Goal: Task Accomplishment & Management: Manage account settings

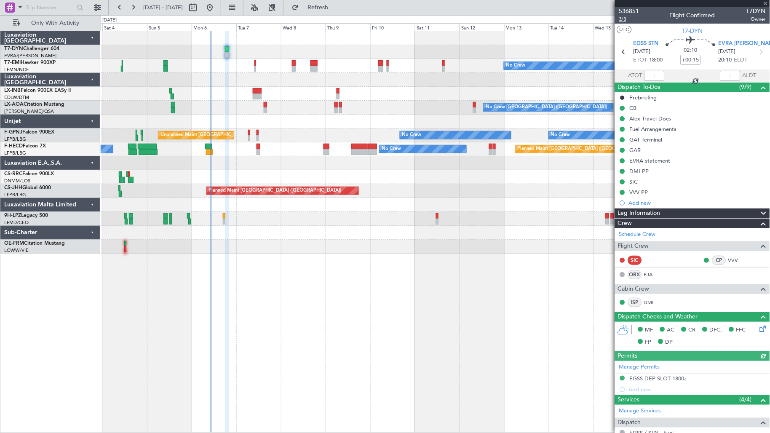
click at [629, 21] on span "3/3" at bounding box center [629, 19] width 20 height 7
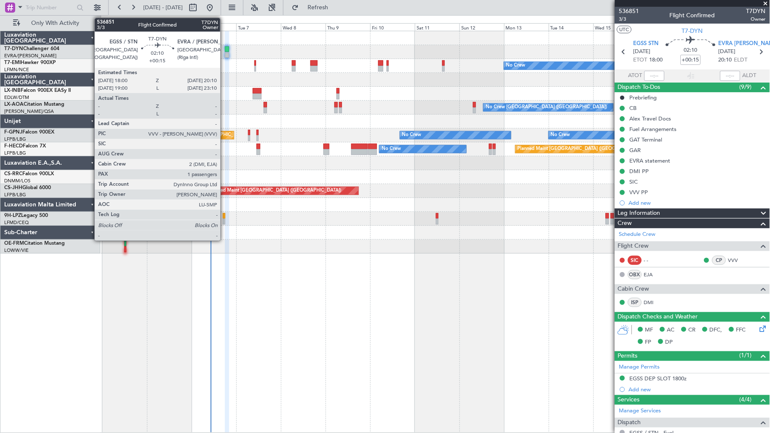
click at [225, 53] on div at bounding box center [227, 55] width 4 height 6
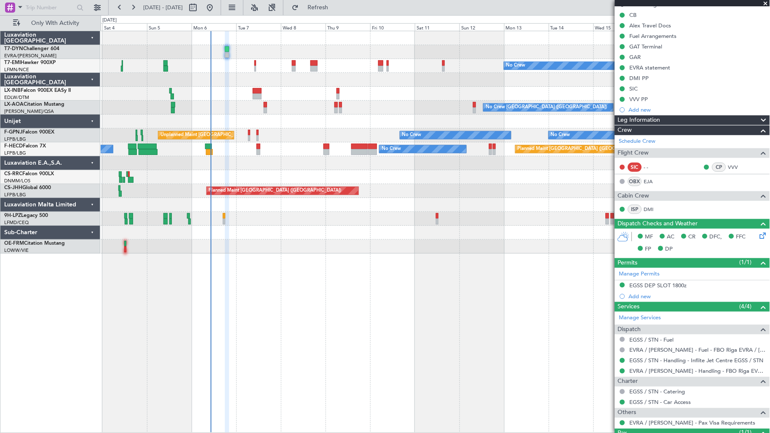
scroll to position [131, 0]
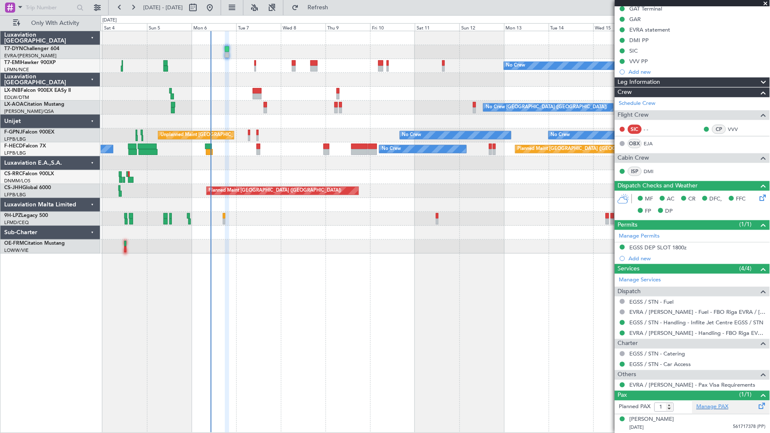
click at [714, 406] on link "Manage PAX" at bounding box center [712, 407] width 32 height 8
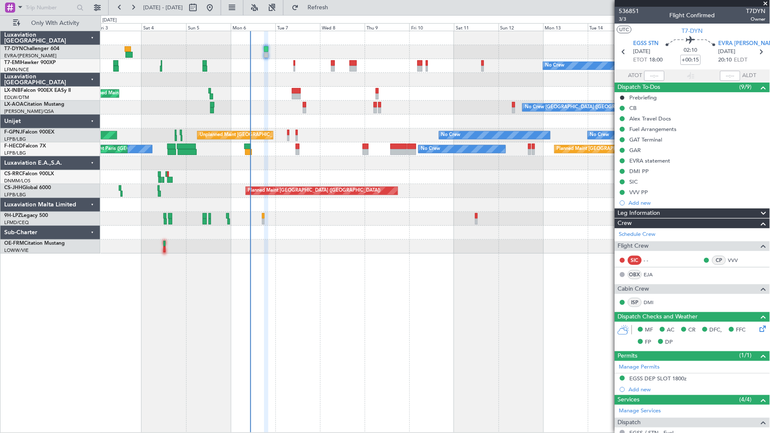
click at [287, 68] on div "No Crew" at bounding box center [435, 66] width 669 height 14
click at [653, 189] on div "VVV PP" at bounding box center [692, 192] width 155 height 11
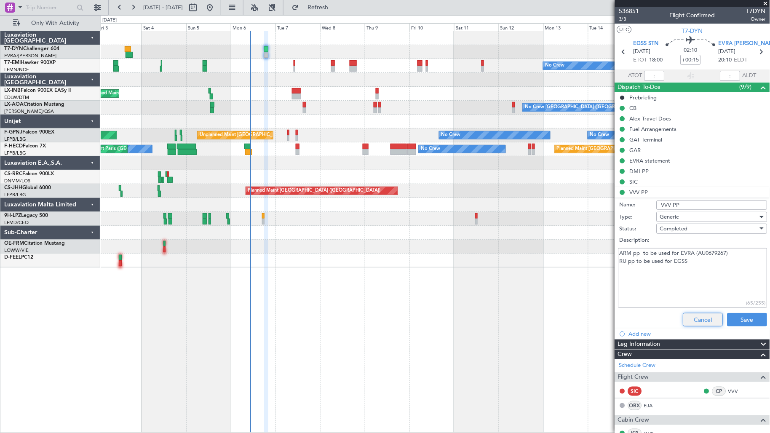
click at [701, 323] on button "Cancel" at bounding box center [703, 319] width 40 height 13
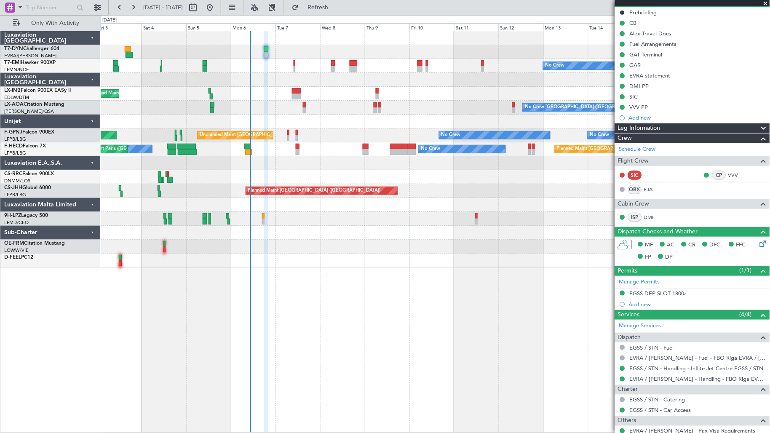
scroll to position [131, 0]
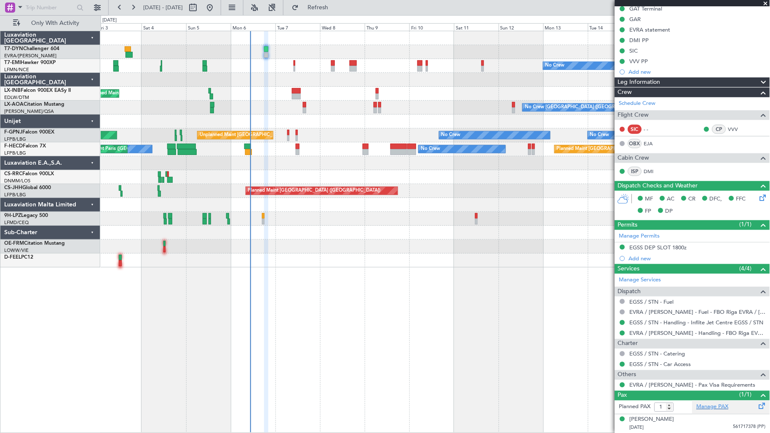
click at [707, 410] on link "Manage PAX" at bounding box center [712, 407] width 32 height 8
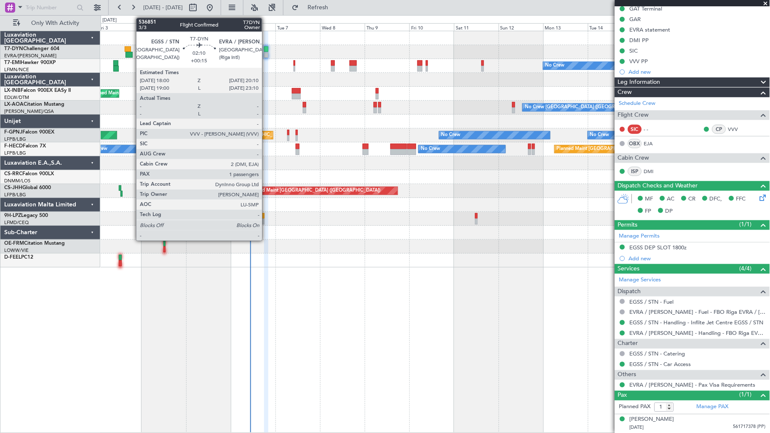
click at [266, 53] on div at bounding box center [266, 55] width 4 height 6
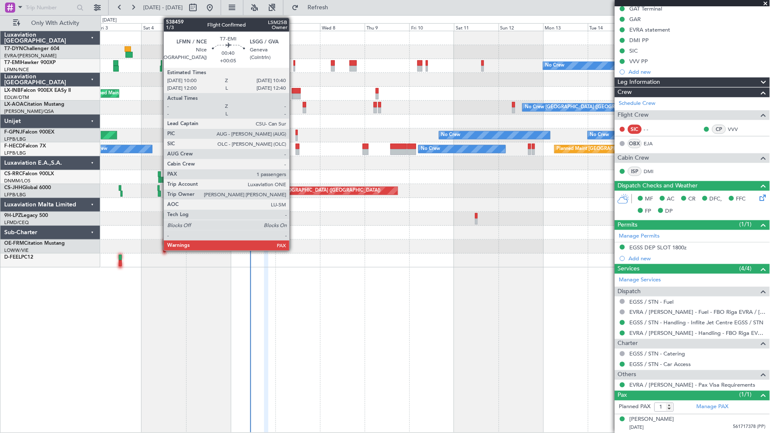
click at [293, 70] on div at bounding box center [293, 69] width 1 height 6
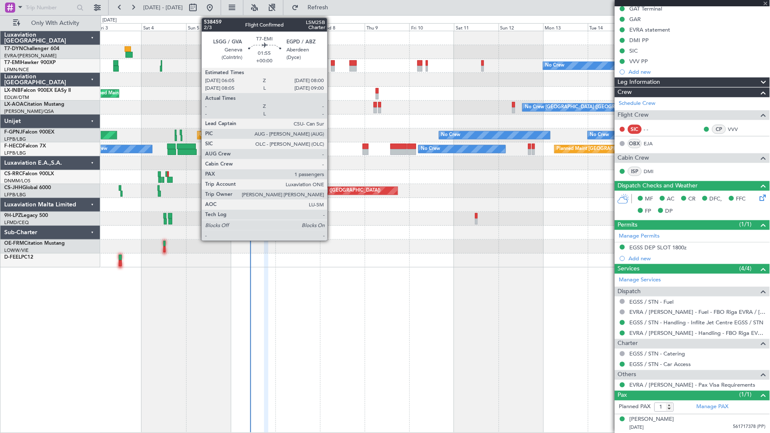
type input "+00:05"
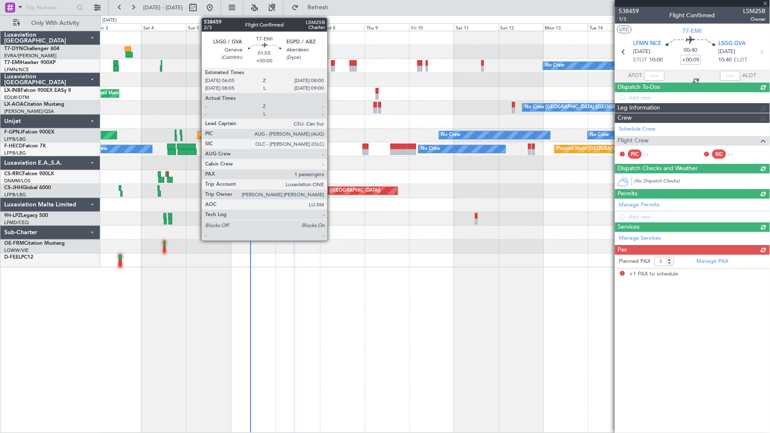
scroll to position [0, 0]
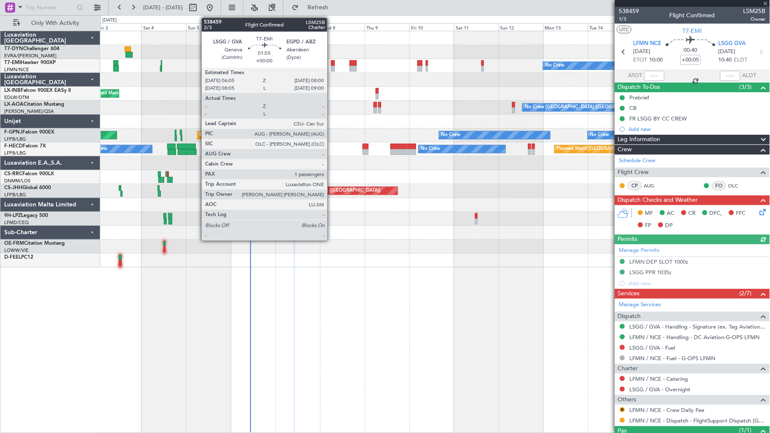
click at [331, 69] on div at bounding box center [333, 69] width 4 height 6
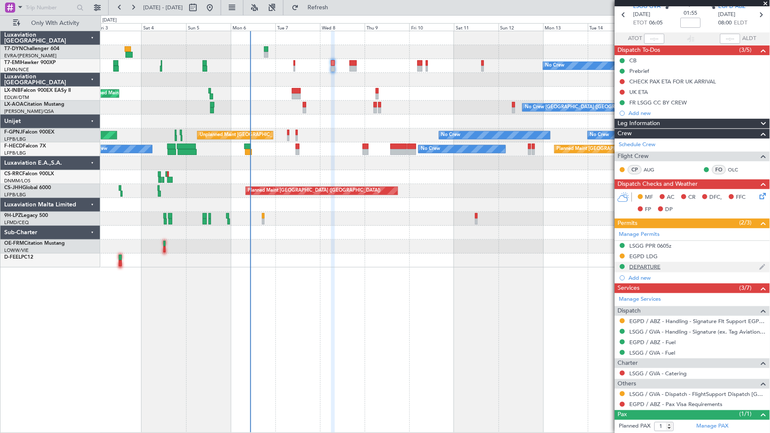
scroll to position [56, 0]
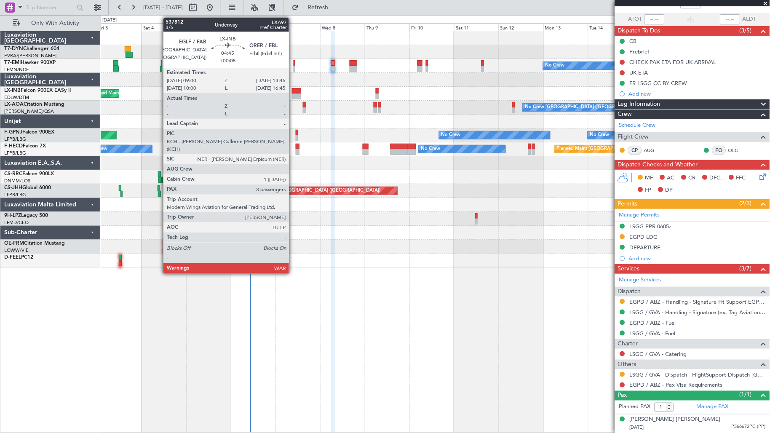
click at [293, 95] on div at bounding box center [296, 96] width 9 height 6
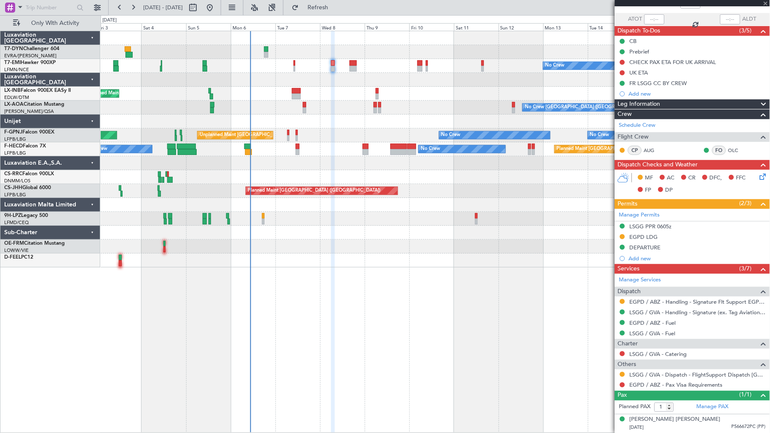
type input "+00:05"
type input "3"
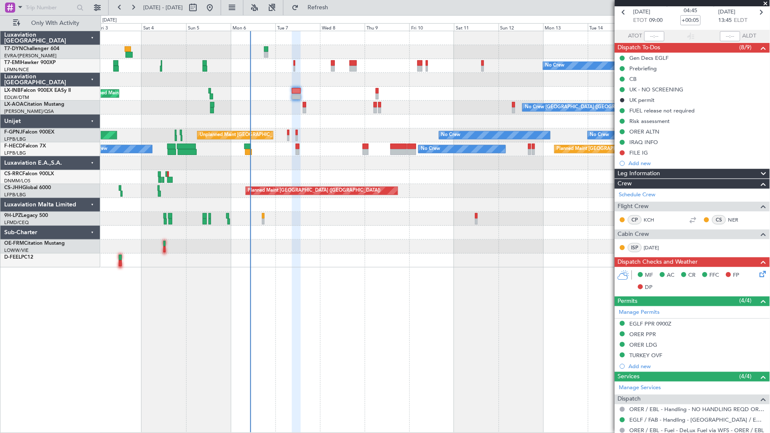
scroll to position [0, 0]
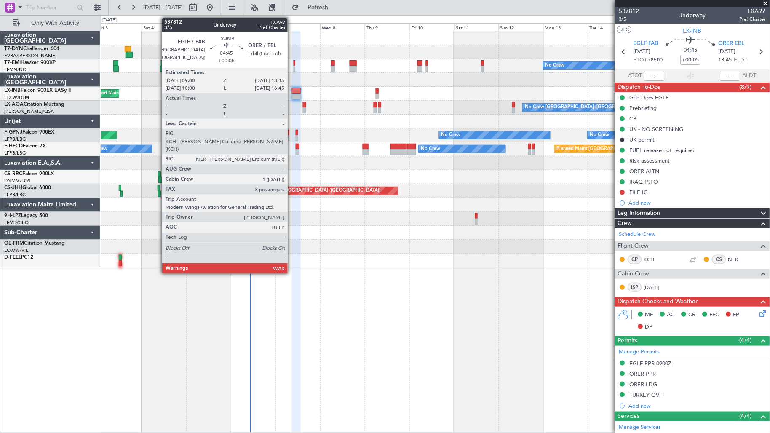
click at [292, 93] on div at bounding box center [296, 96] width 9 height 6
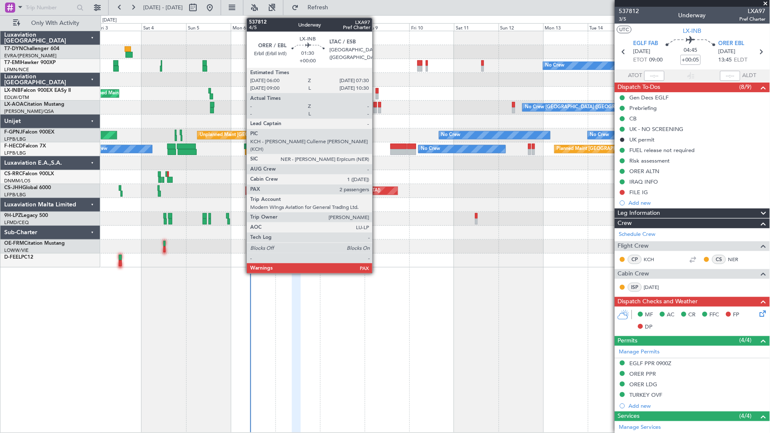
click at [377, 94] on div at bounding box center [377, 96] width 3 height 6
type input "4"
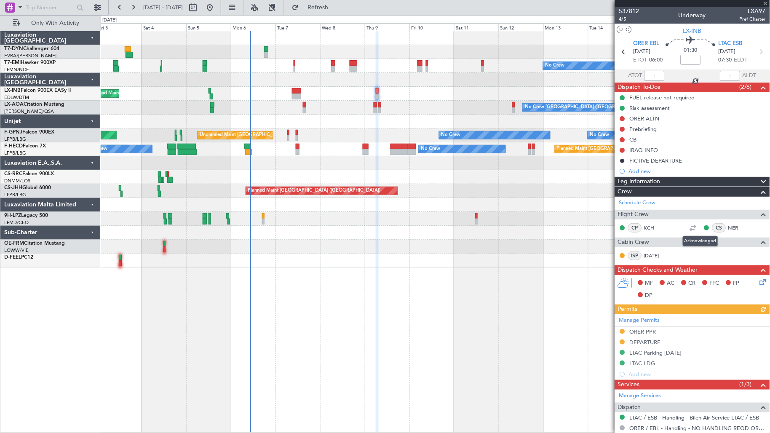
scroll to position [135, 0]
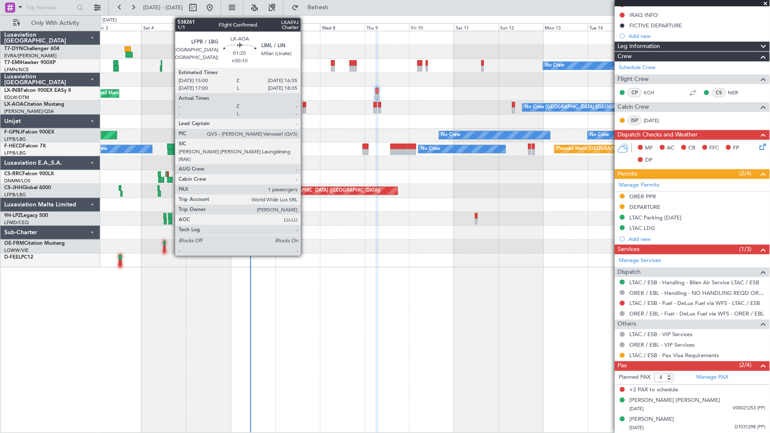
click at [305, 107] on div at bounding box center [304, 105] width 3 height 6
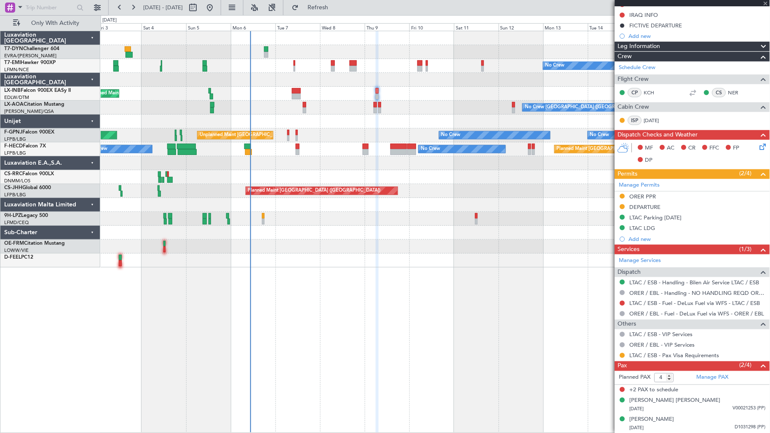
type input "+00:10"
type input "1"
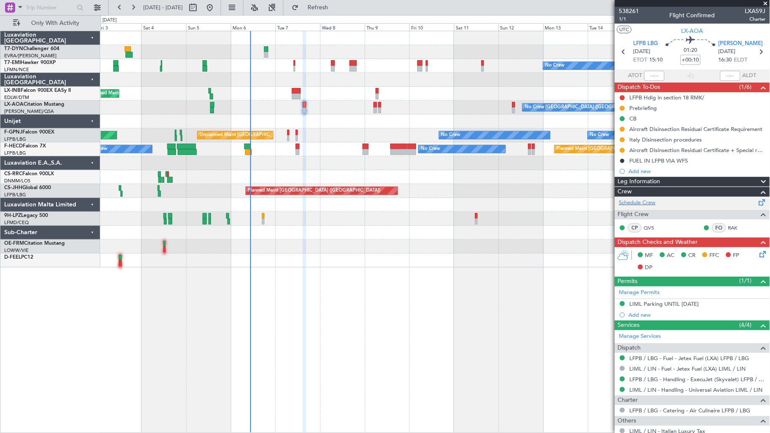
scroll to position [67, 0]
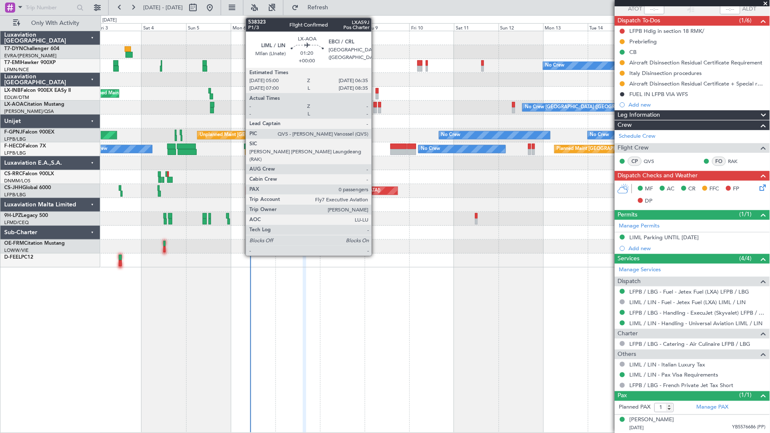
click at [376, 111] on div at bounding box center [374, 110] width 3 height 6
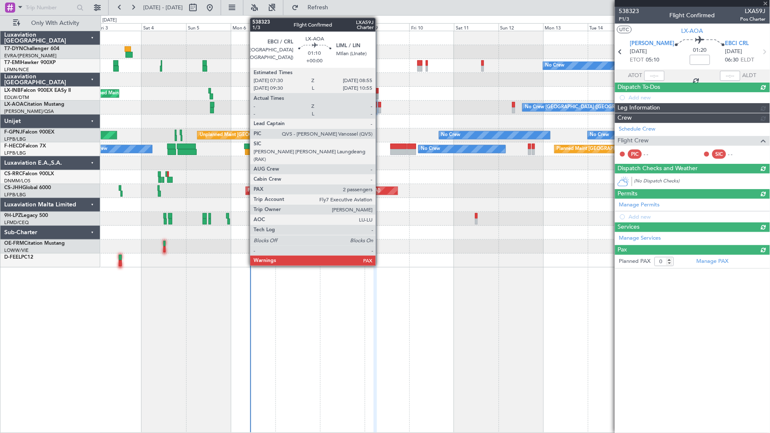
scroll to position [0, 0]
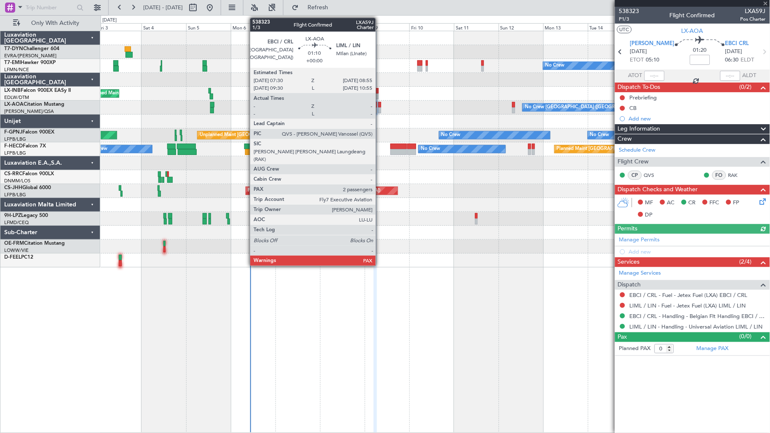
click at [380, 112] on div at bounding box center [379, 110] width 3 height 6
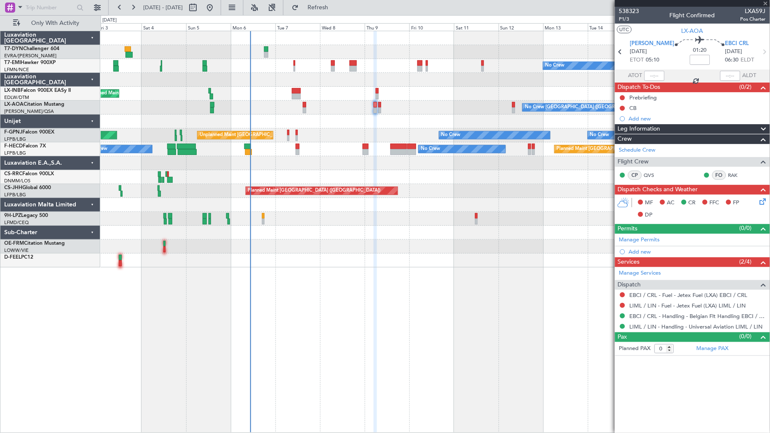
type input "2"
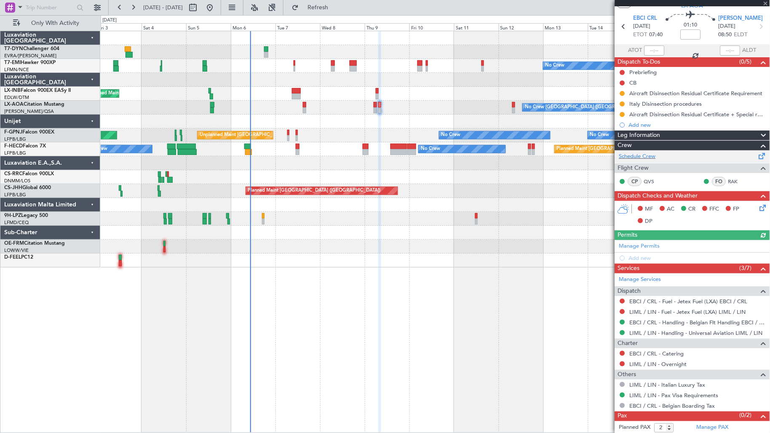
scroll to position [38, 0]
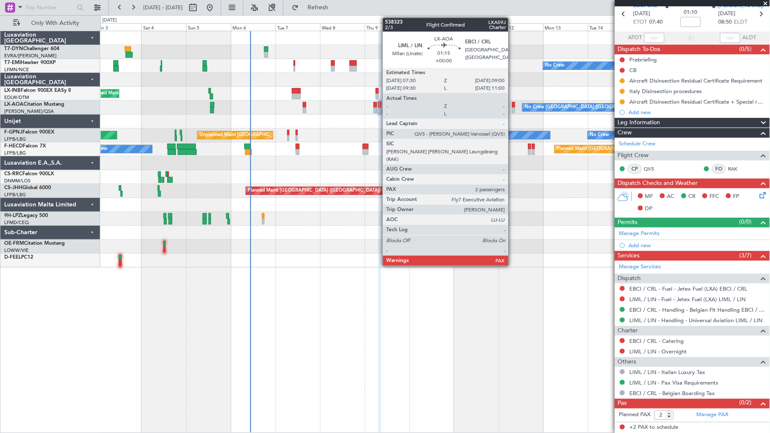
click at [512, 104] on div at bounding box center [513, 105] width 3 height 6
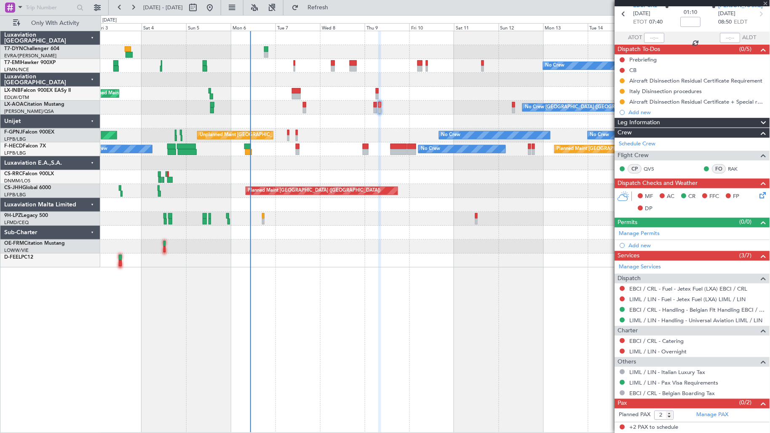
scroll to position [0, 0]
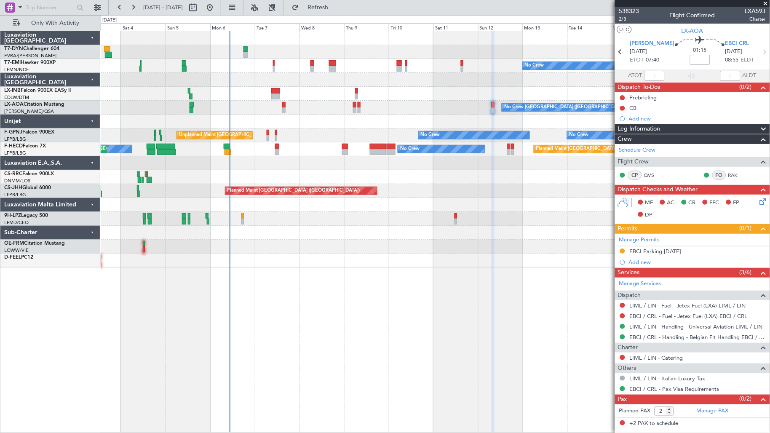
click at [525, 166] on div "No Crew Planned Maint [GEOGRAPHIC_DATA] No Crew [GEOGRAPHIC_DATA] ([GEOGRAPHIC_…" at bounding box center [435, 149] width 669 height 236
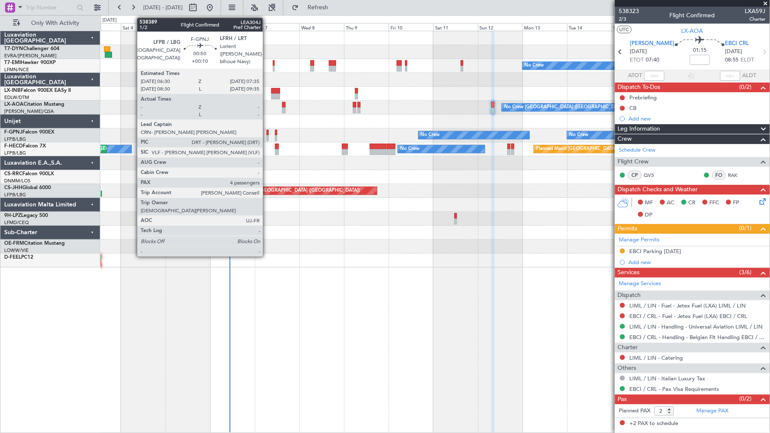
click at [267, 136] on div at bounding box center [268, 138] width 2 height 6
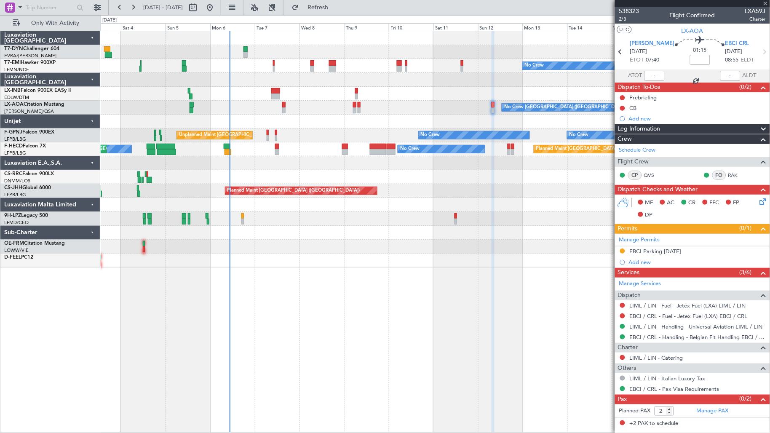
type input "+00:10"
type input "4"
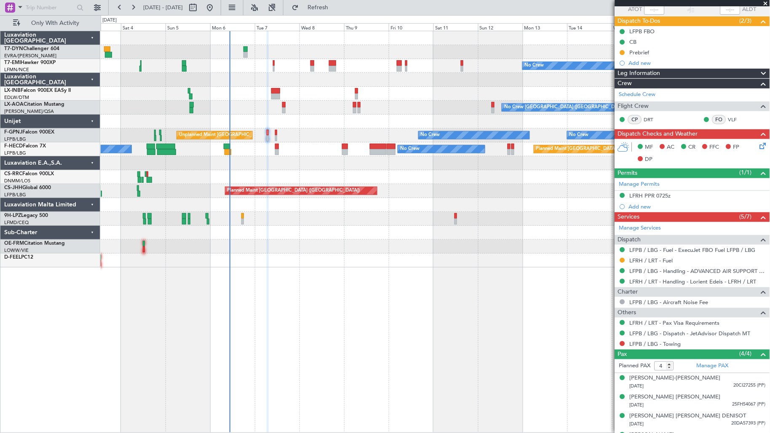
scroll to position [82, 0]
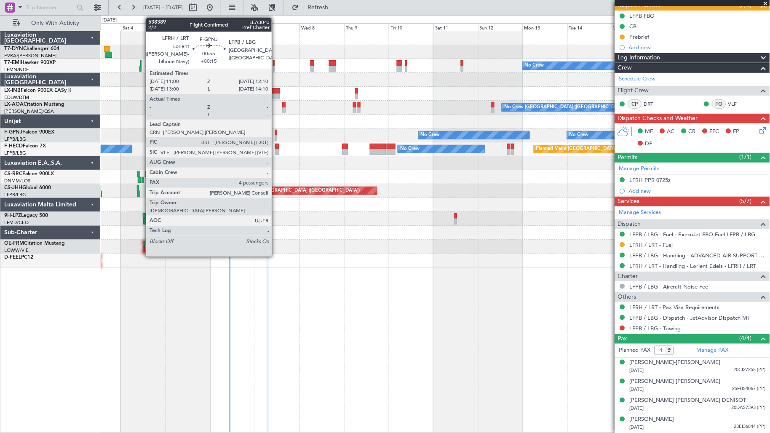
click at [276, 136] on div at bounding box center [276, 138] width 3 height 6
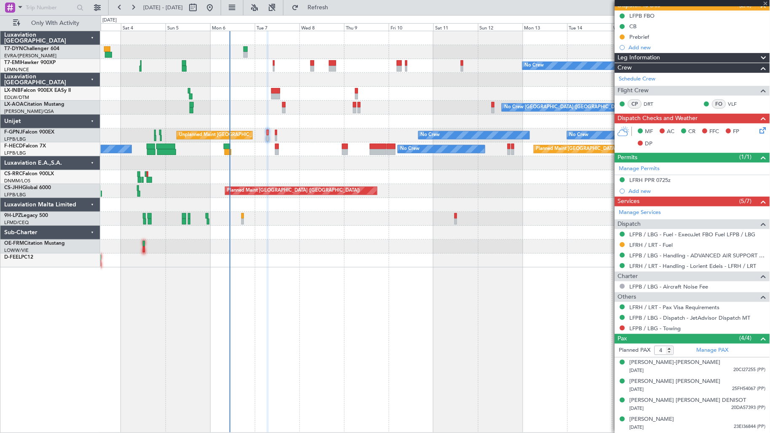
type input "+00:15"
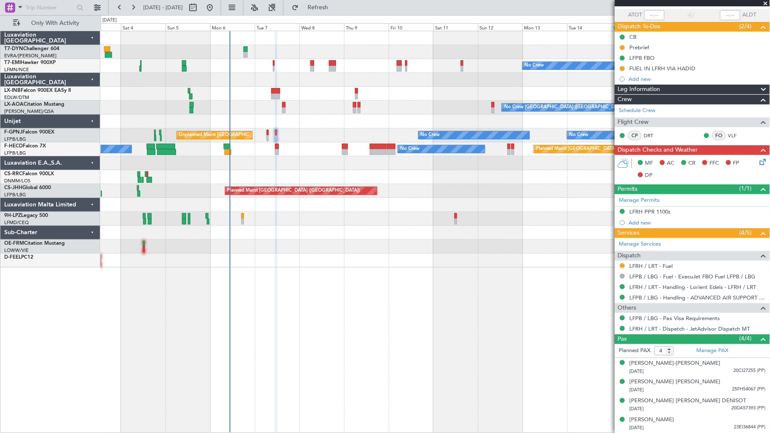
scroll to position [0, 0]
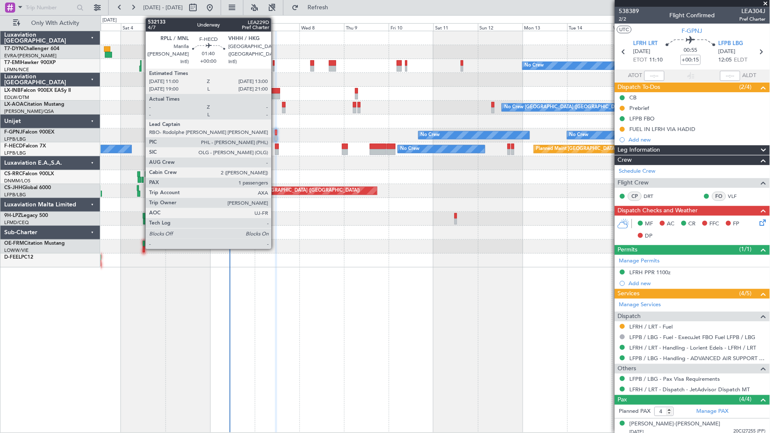
click at [275, 152] on div at bounding box center [277, 152] width 4 height 6
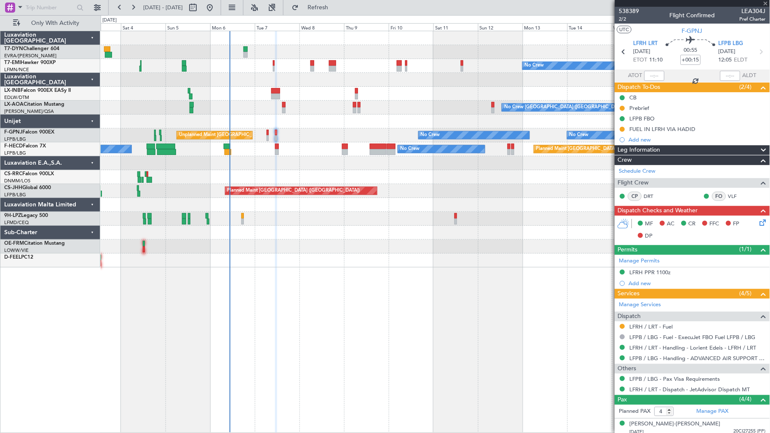
type input "1"
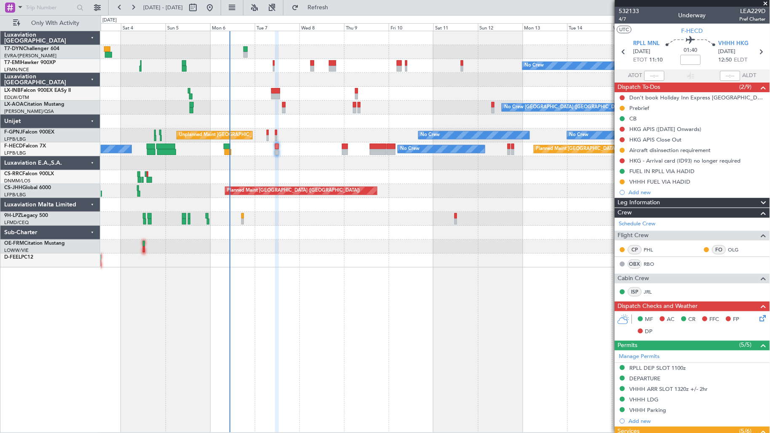
scroll to position [141, 0]
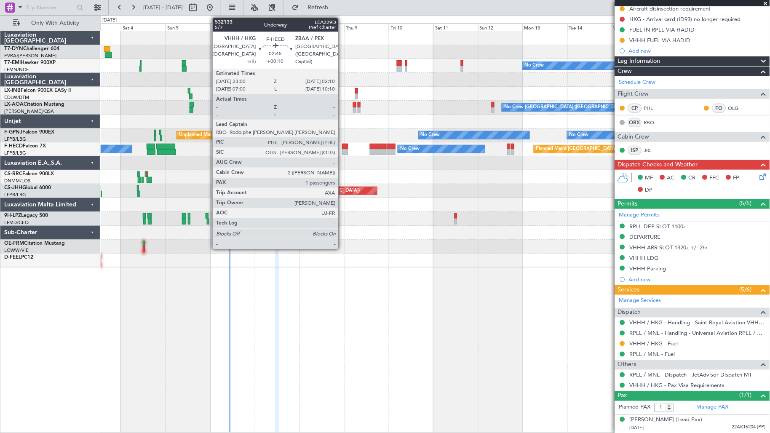
click at [342, 151] on div at bounding box center [345, 152] width 6 height 6
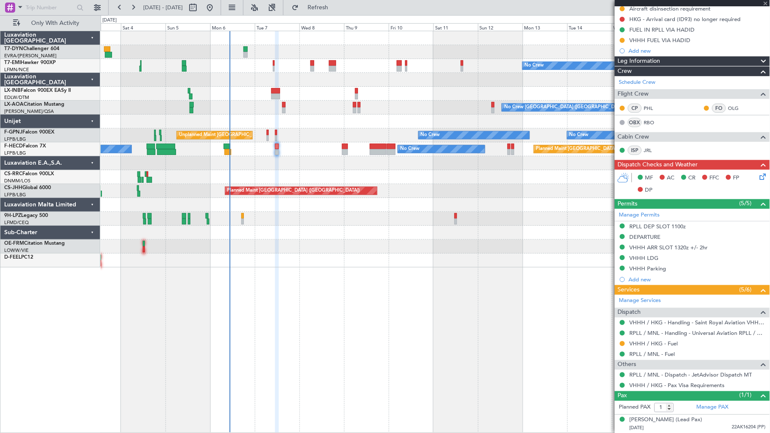
type input "+00:10"
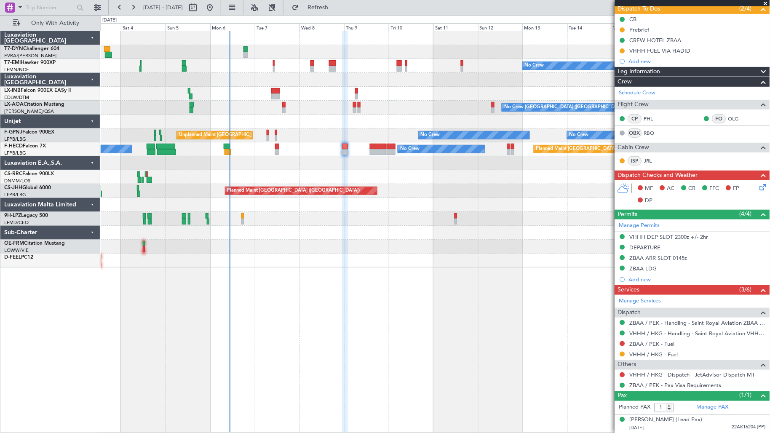
scroll to position [0, 0]
